Goal: Navigation & Orientation: Find specific page/section

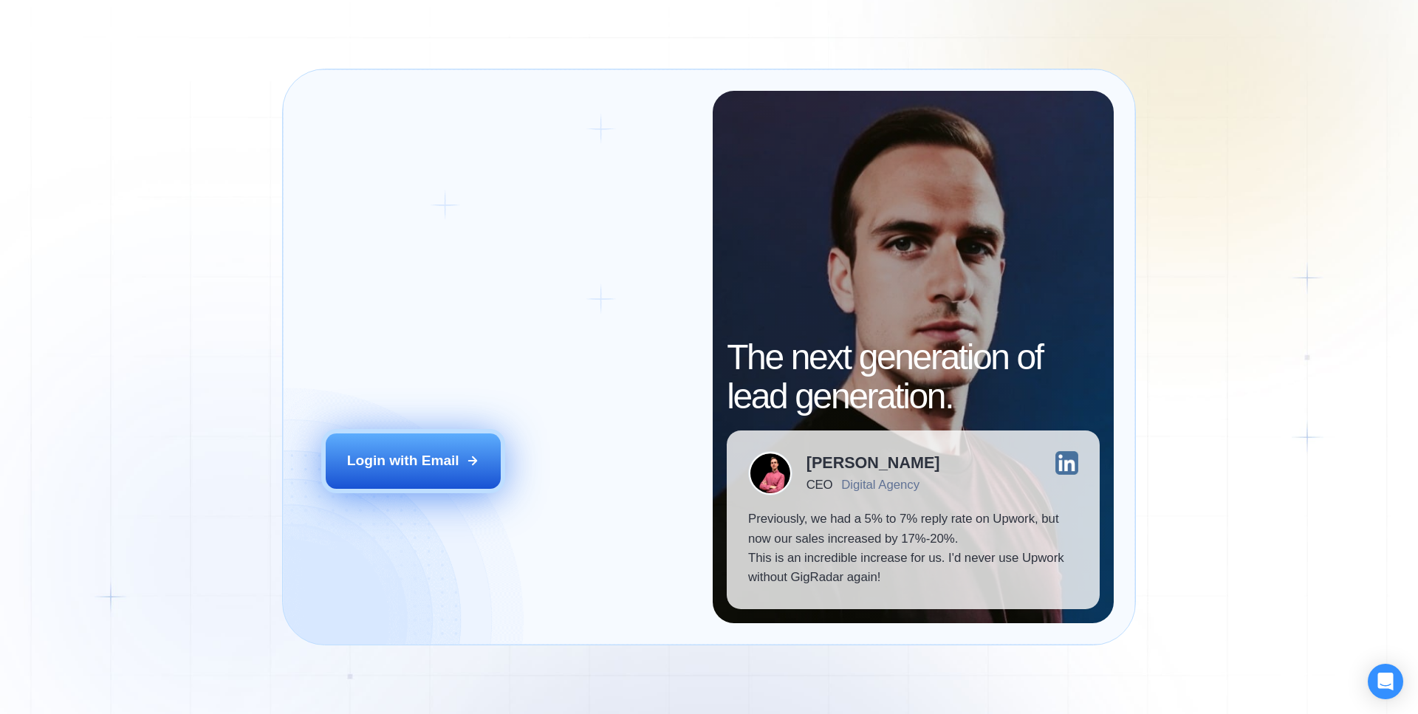
click at [470, 451] on button "Login with Email" at bounding box center [414, 460] width 176 height 55
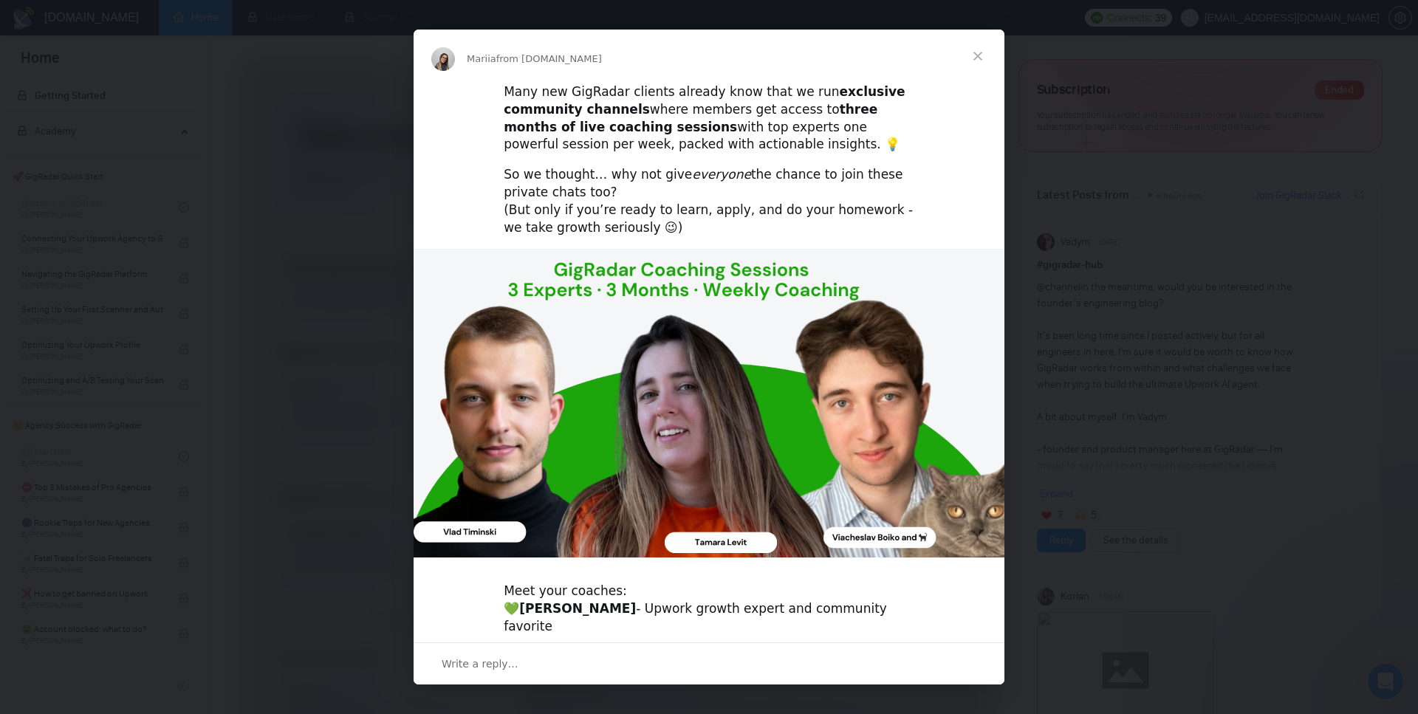
click at [986, 48] on span "Close" at bounding box center [977, 56] width 53 height 53
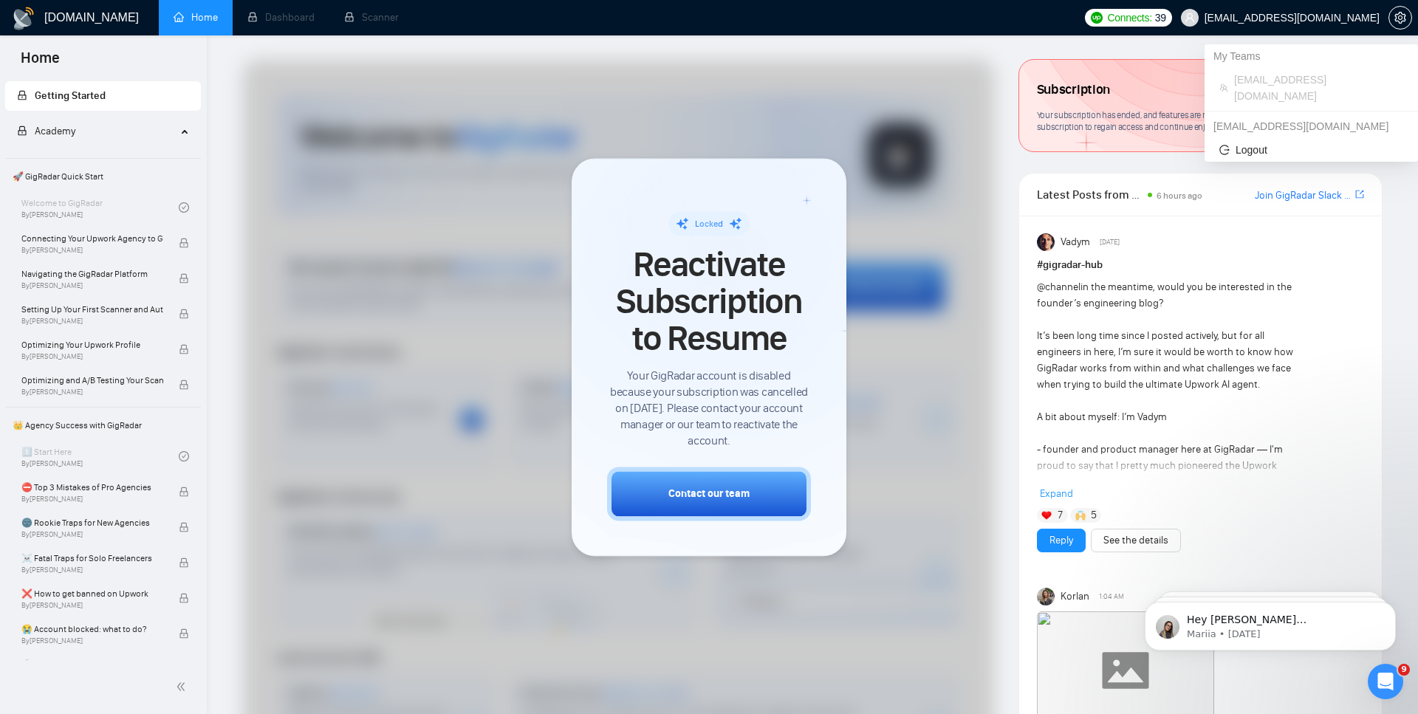
click at [1347, 18] on span "[EMAIL_ADDRESS][DOMAIN_NAME]" at bounding box center [1291, 18] width 175 height 0
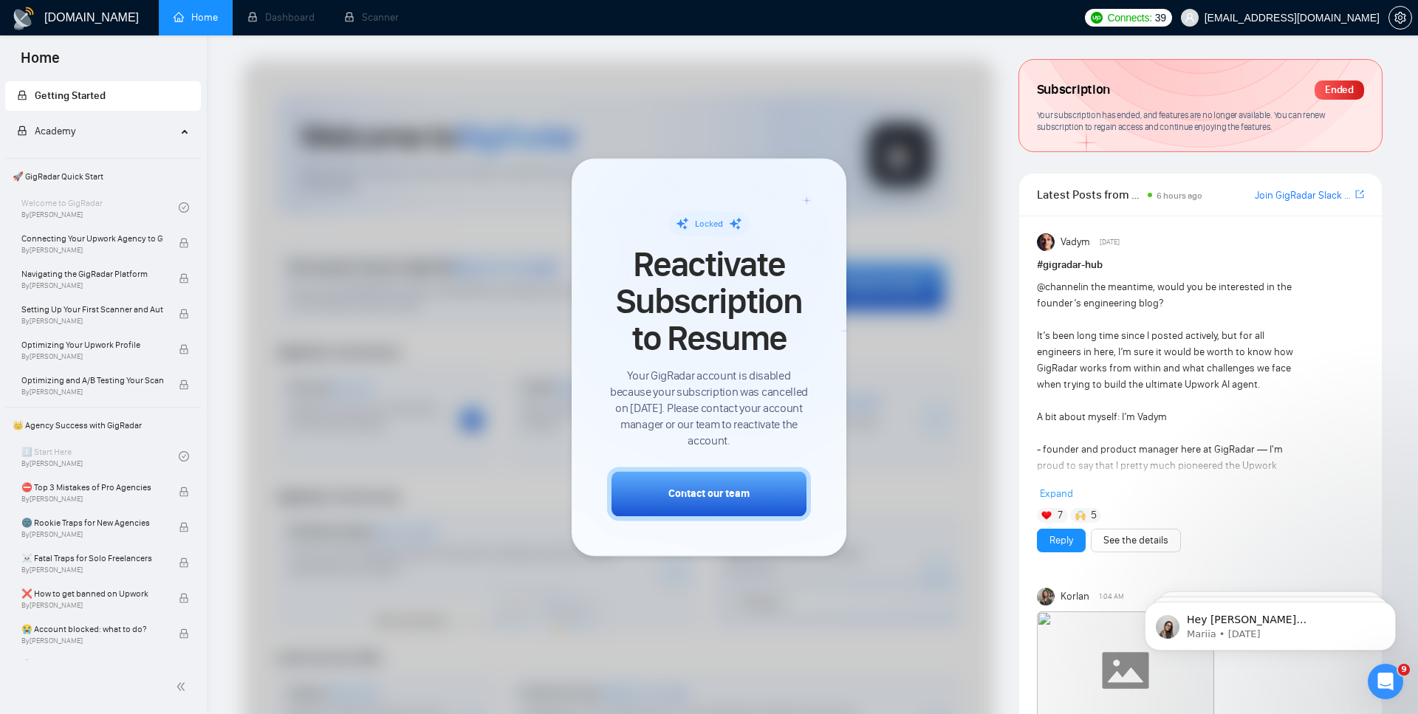
click at [174, 23] on link "Home" at bounding box center [196, 17] width 44 height 13
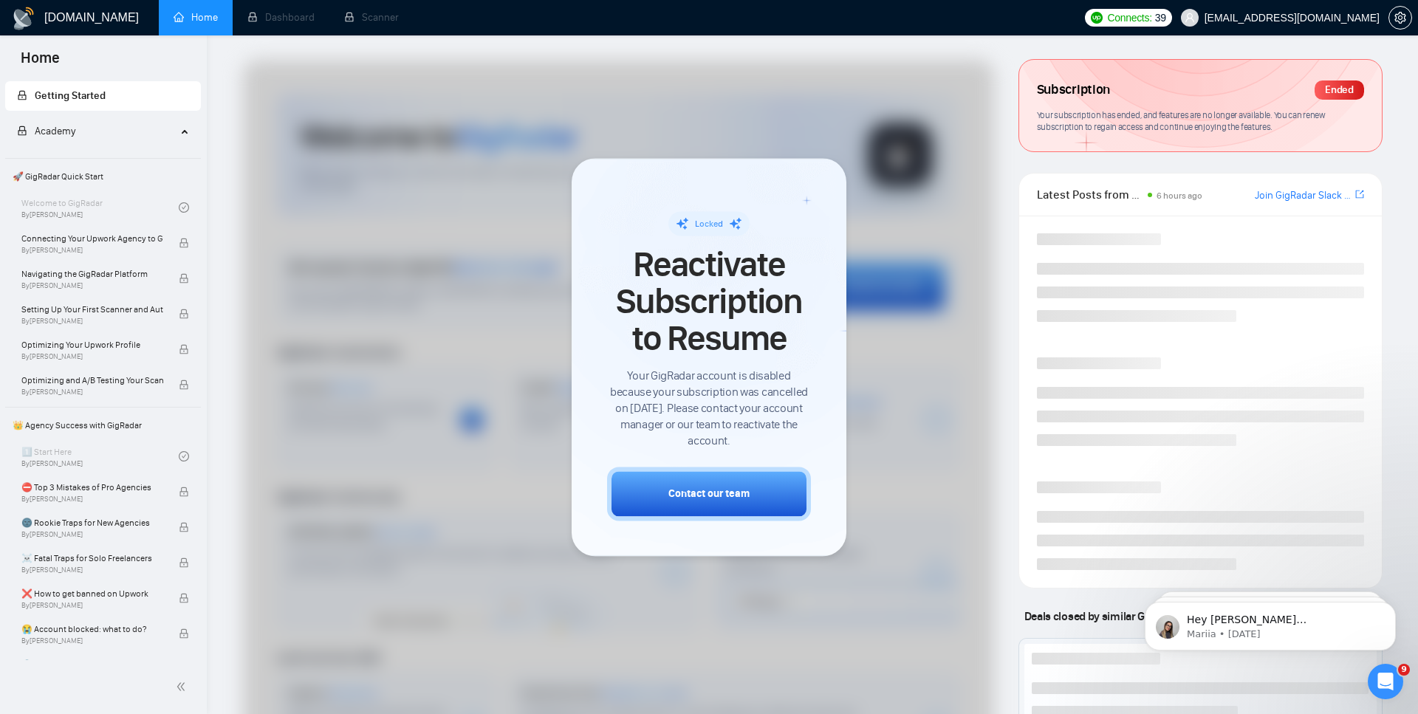
click at [186, 23] on link "Home" at bounding box center [196, 17] width 44 height 13
